Goal: Transaction & Acquisition: Download file/media

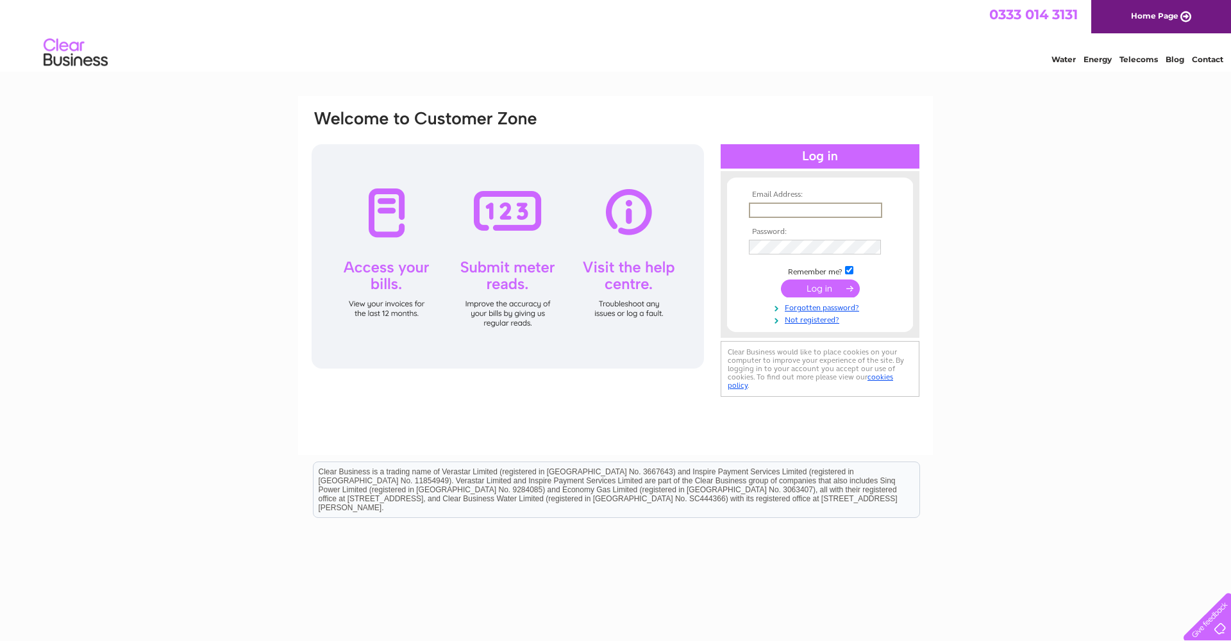
type input "martvichit@gmail.com"
click at [831, 291] on input "submit" at bounding box center [820, 287] width 79 height 18
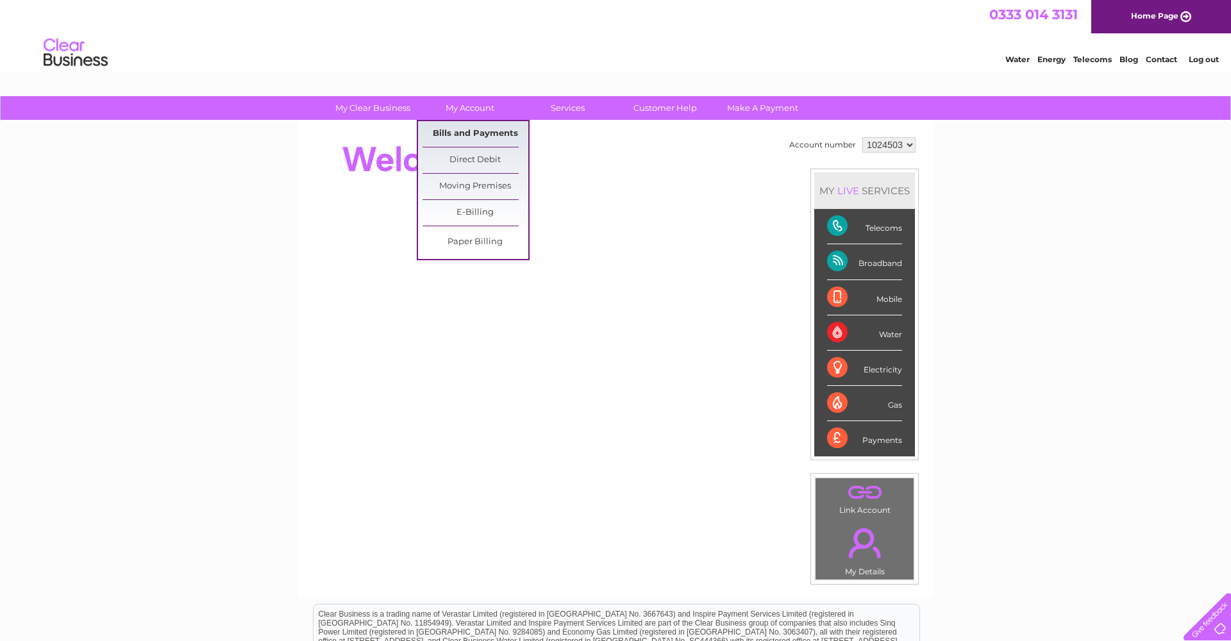
click at [466, 131] on link "Bills and Payments" at bounding box center [475, 134] width 106 height 26
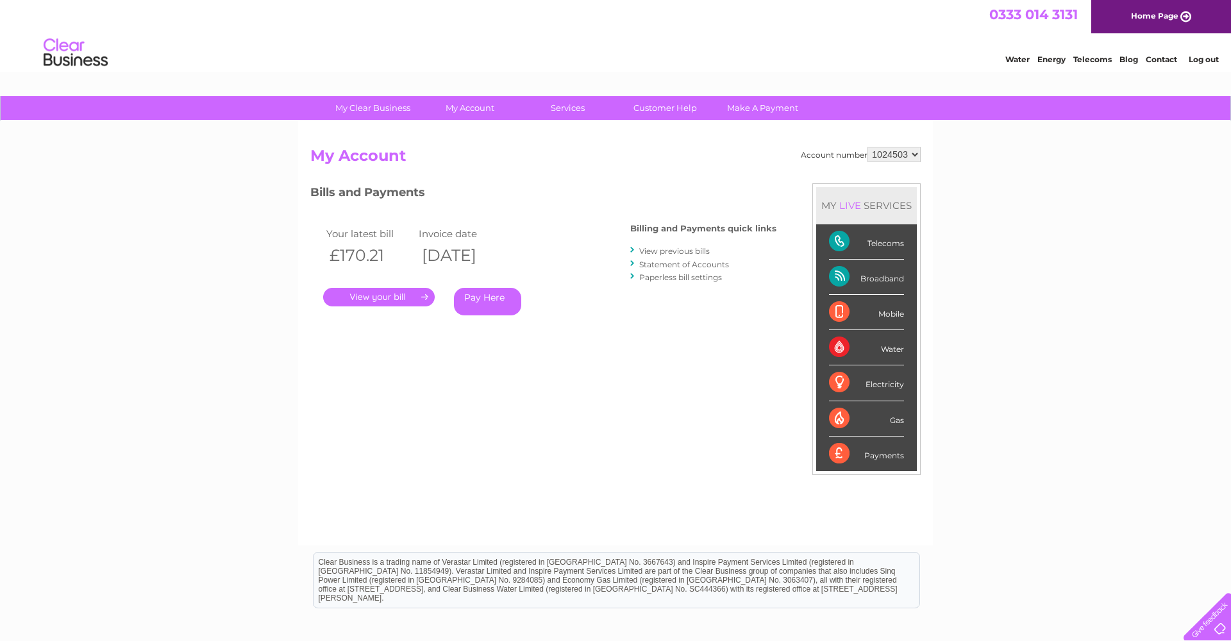
click at [682, 251] on link "View previous bills" at bounding box center [674, 251] width 71 height 10
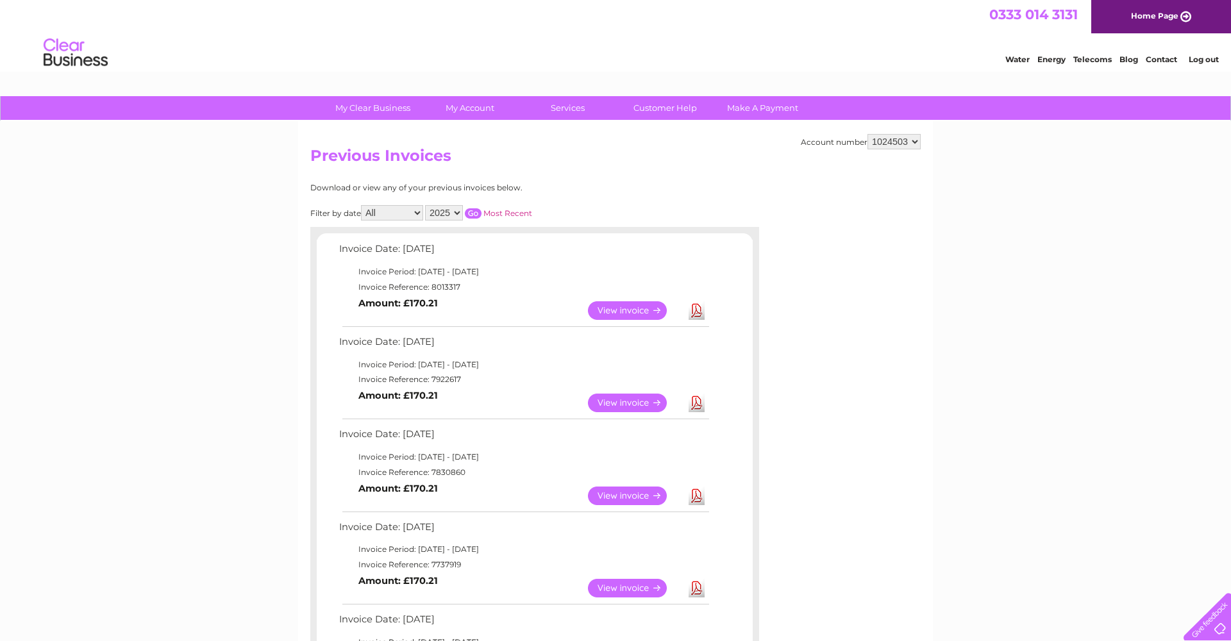
click at [638, 487] on link "View" at bounding box center [635, 495] width 94 height 19
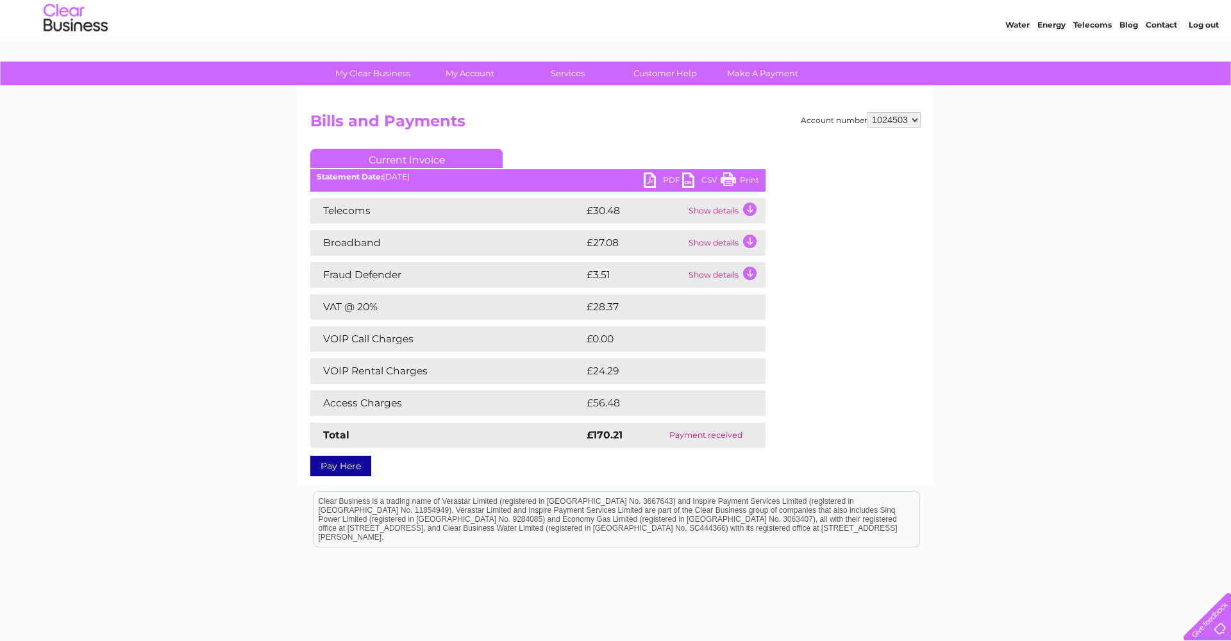
scroll to position [44, 0]
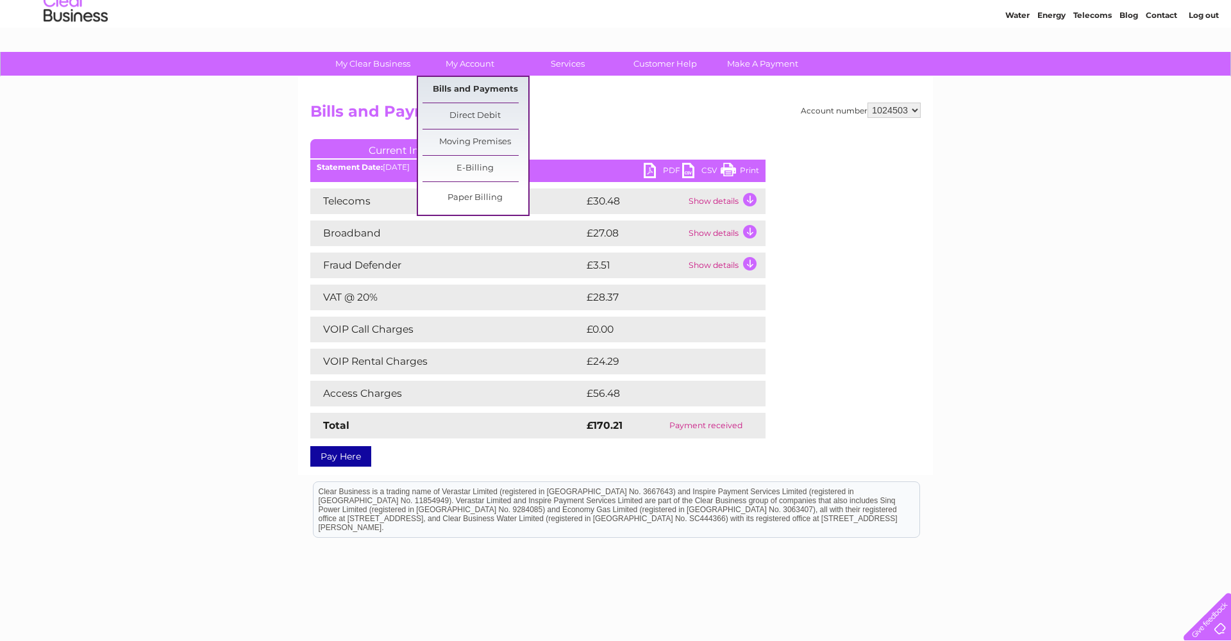
click at [473, 90] on link "Bills and Payments" at bounding box center [475, 90] width 106 height 26
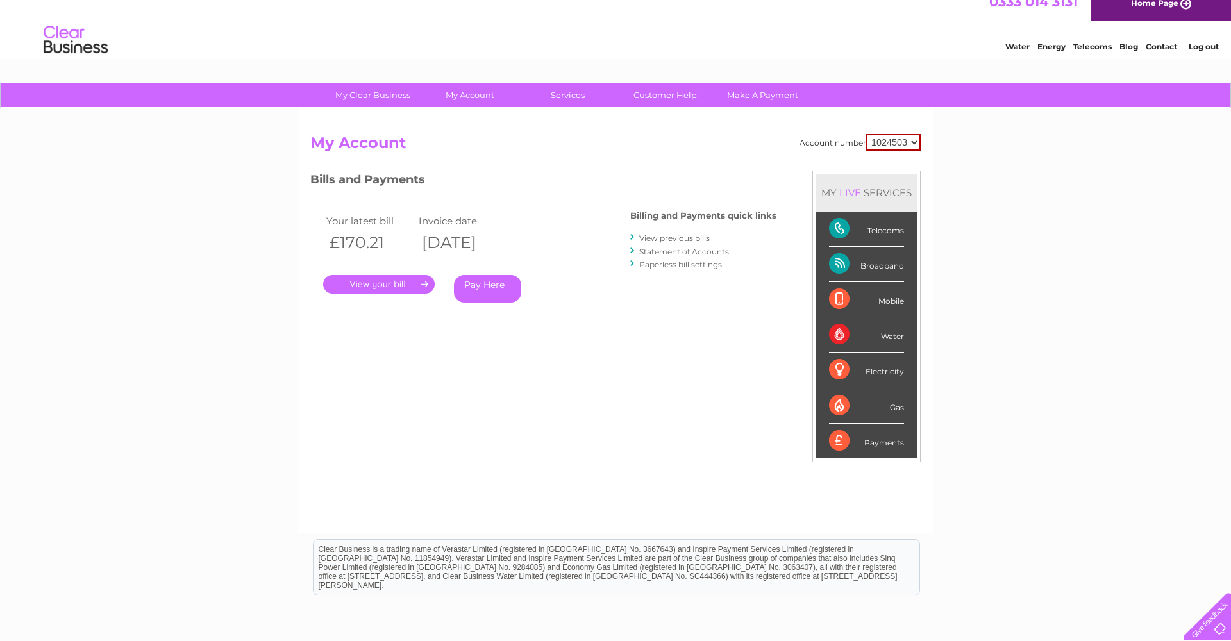
scroll to position [15, 0]
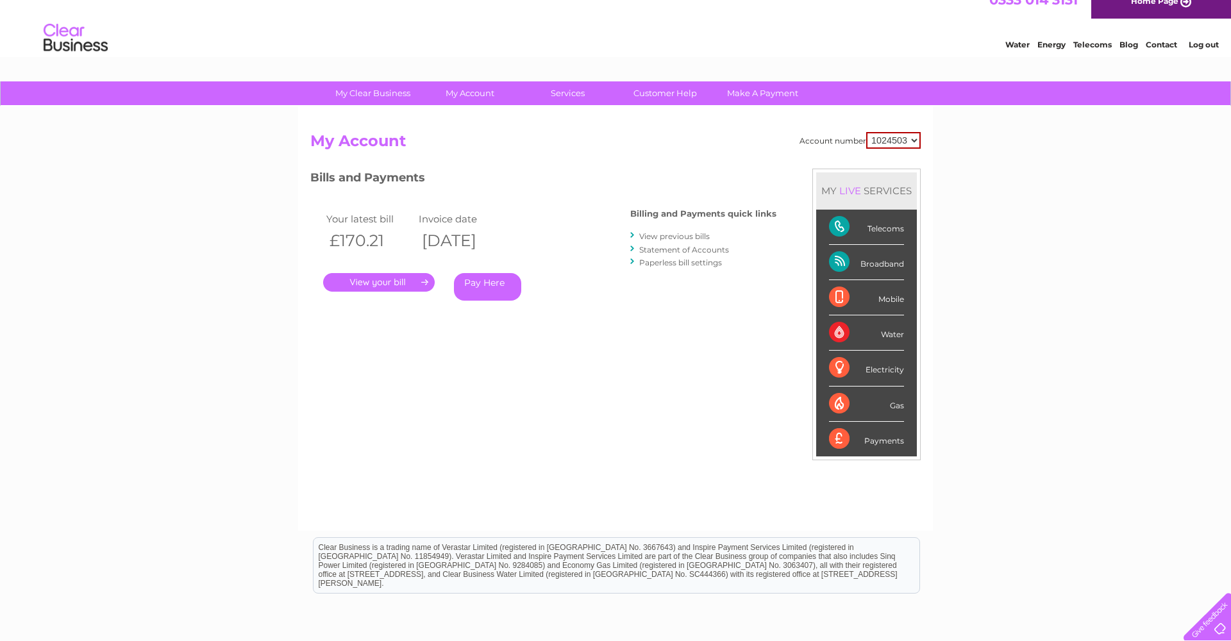
click at [701, 247] on link "Statement of Accounts" at bounding box center [684, 250] width 90 height 10
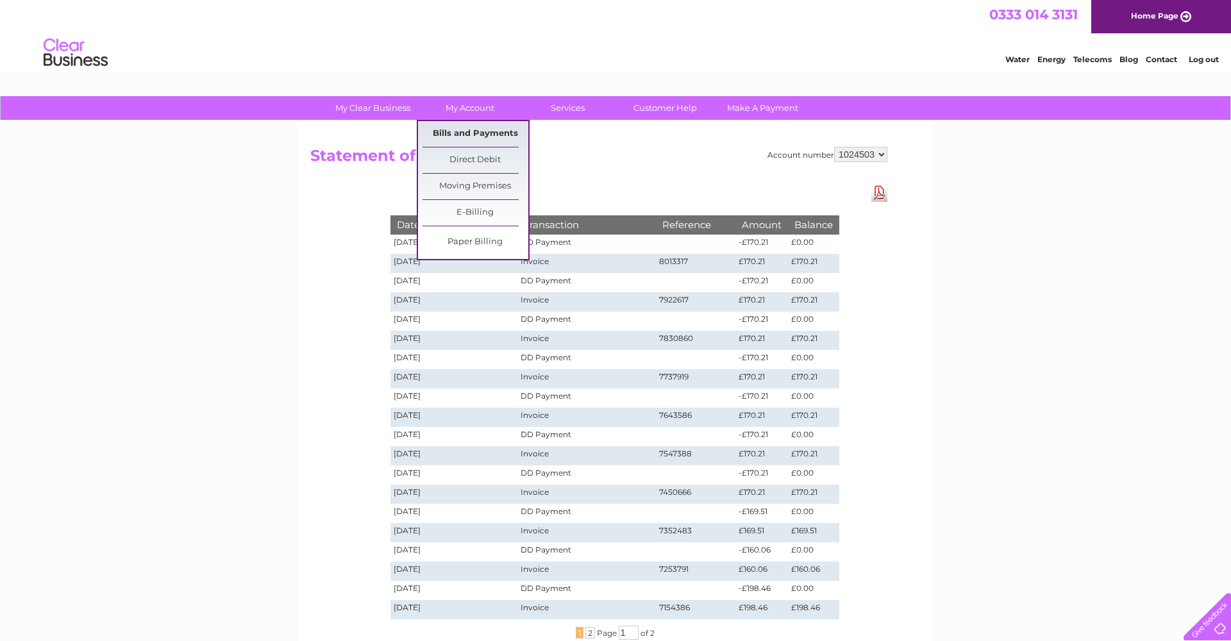
click at [481, 136] on link "Bills and Payments" at bounding box center [475, 134] width 106 height 26
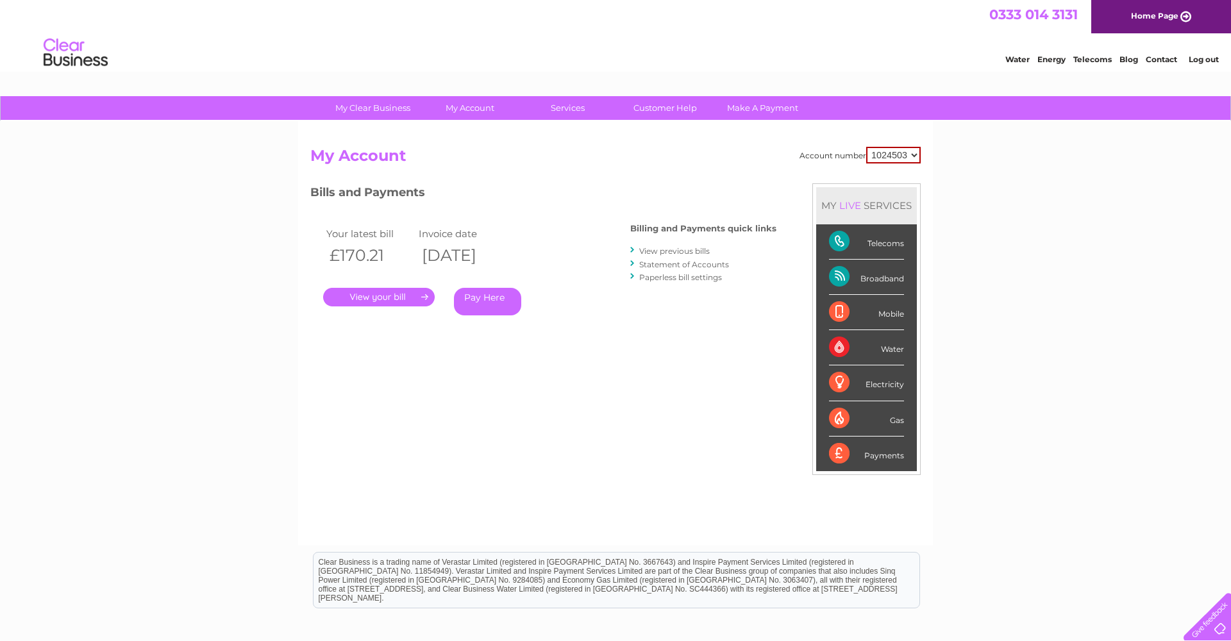
click at [696, 252] on link "View previous bills" at bounding box center [674, 251] width 71 height 10
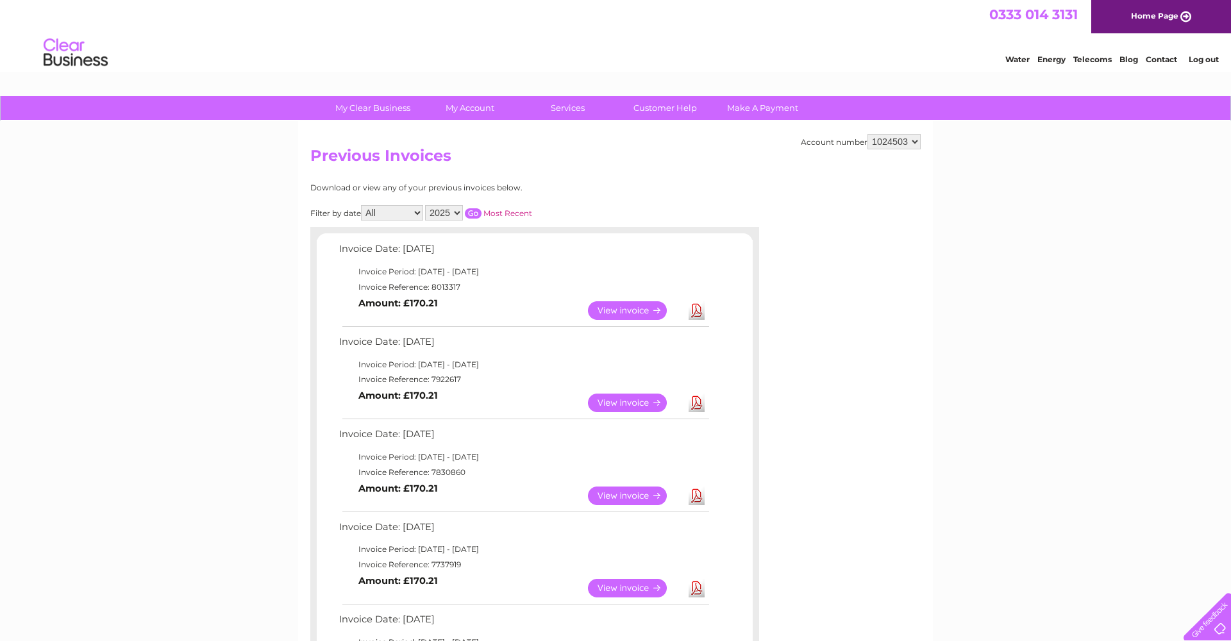
click at [695, 305] on link "Download" at bounding box center [696, 310] width 16 height 19
click at [699, 401] on link "Download" at bounding box center [696, 403] width 16 height 19
click at [699, 490] on link "Download" at bounding box center [696, 495] width 16 height 19
